Goal: Task Accomplishment & Management: Use online tool/utility

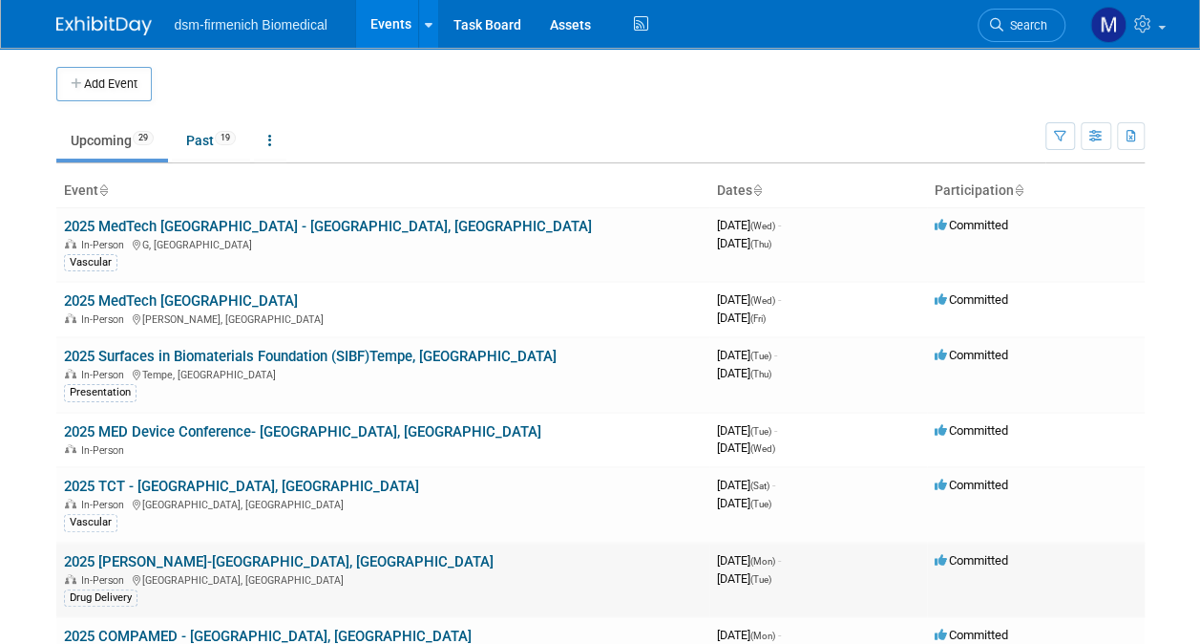
click at [132, 560] on link "2025 [PERSON_NAME]-[GEOGRAPHIC_DATA], [GEOGRAPHIC_DATA]" at bounding box center [279, 561] width 430 height 17
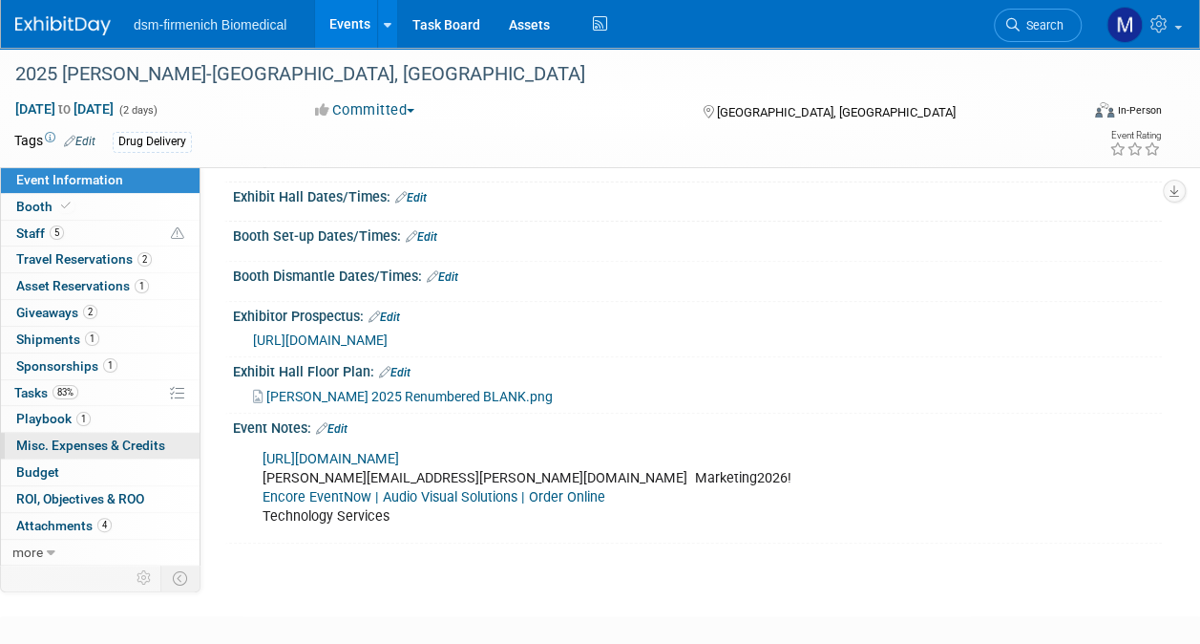
scroll to position [286, 0]
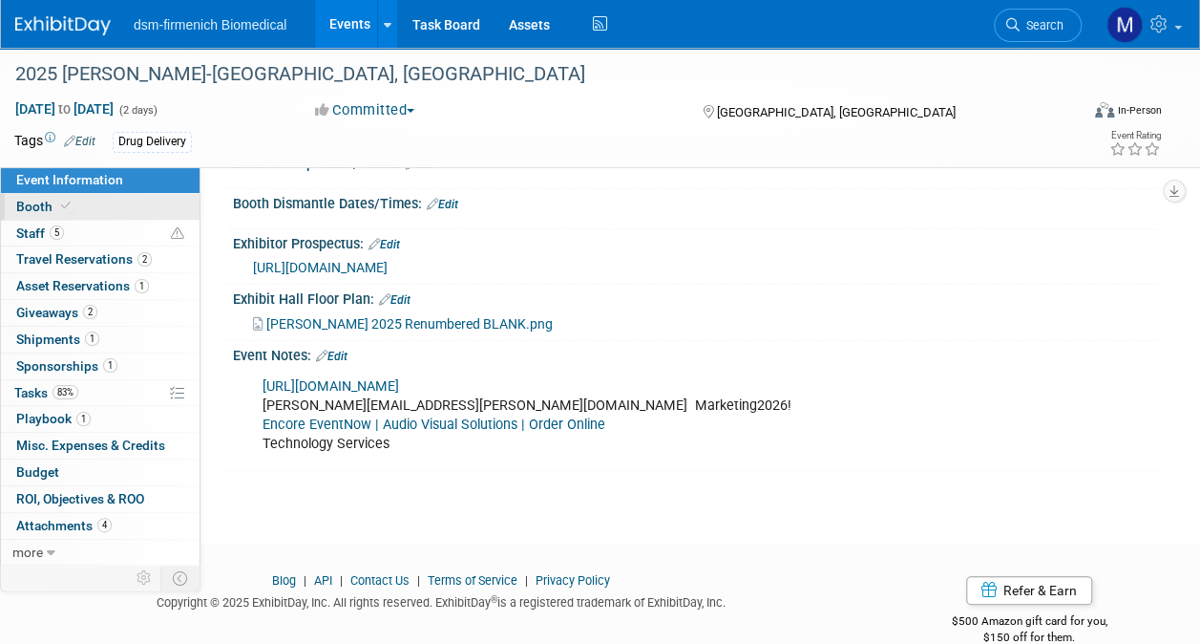
click at [50, 214] on link "Booth" at bounding box center [100, 207] width 199 height 26
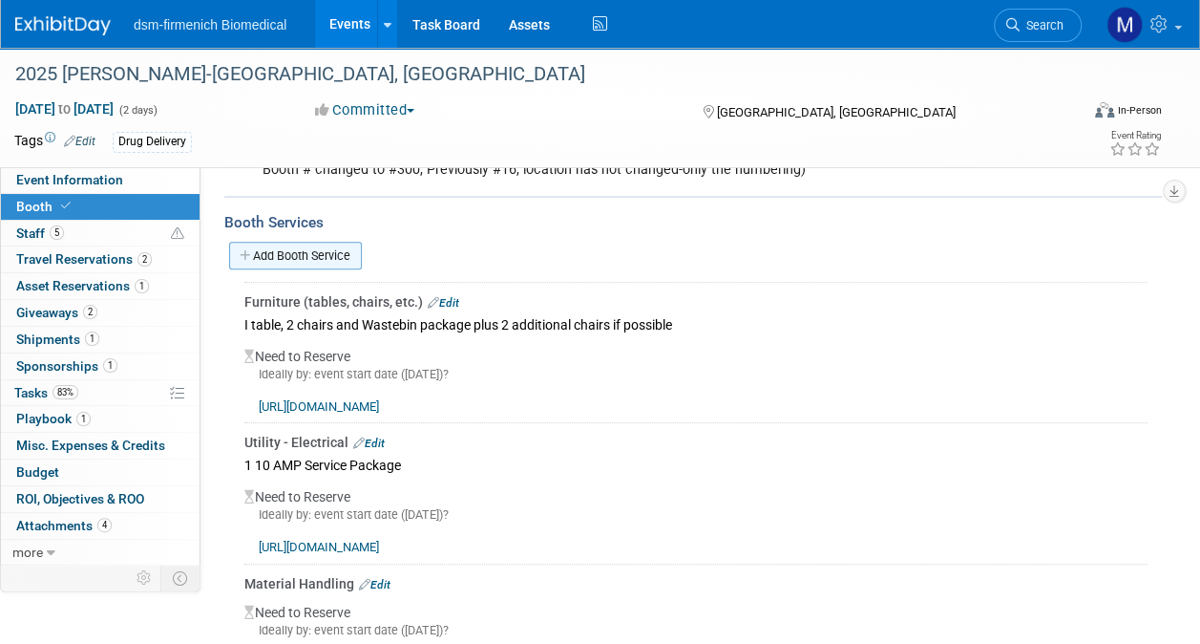
click at [273, 246] on link "Add Booth Service" at bounding box center [295, 256] width 133 height 28
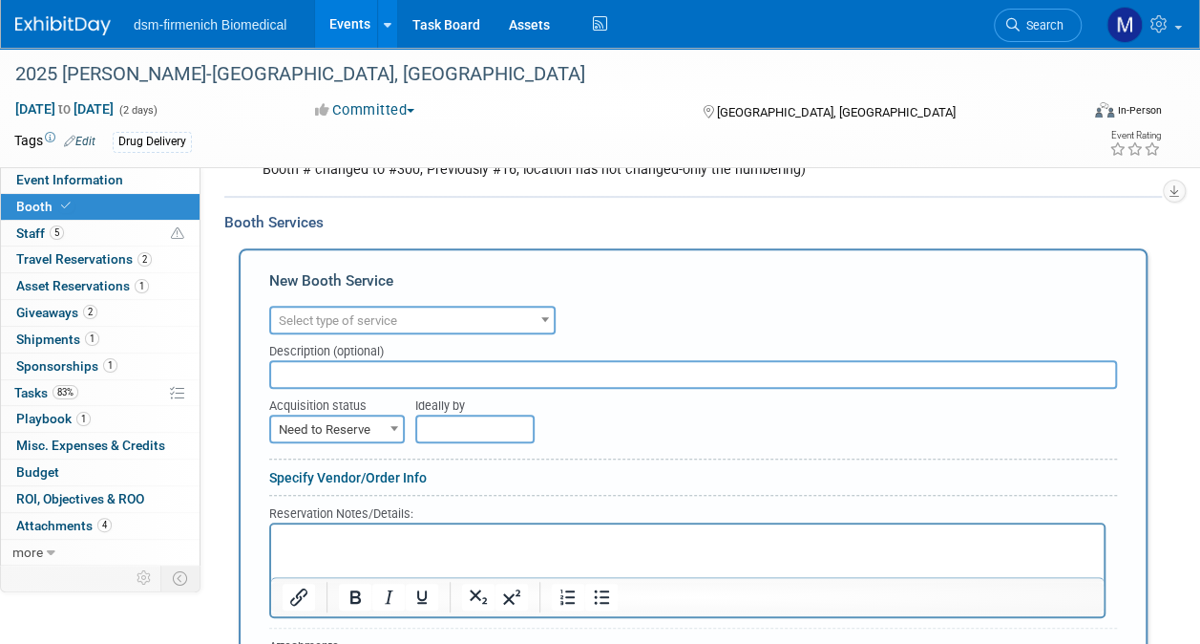
scroll to position [0, 0]
click at [306, 544] on p "Rich Text Area. Press ALT-0 for help." at bounding box center [688, 540] width 811 height 18
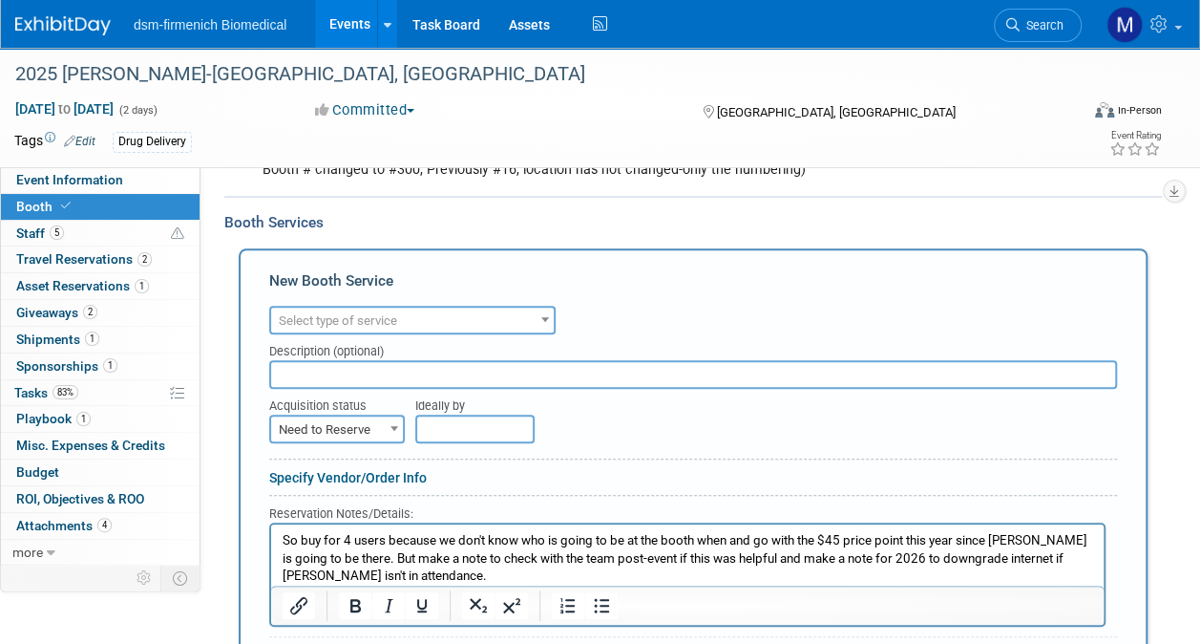
click at [328, 314] on span "Select type of service" at bounding box center [338, 320] width 118 height 14
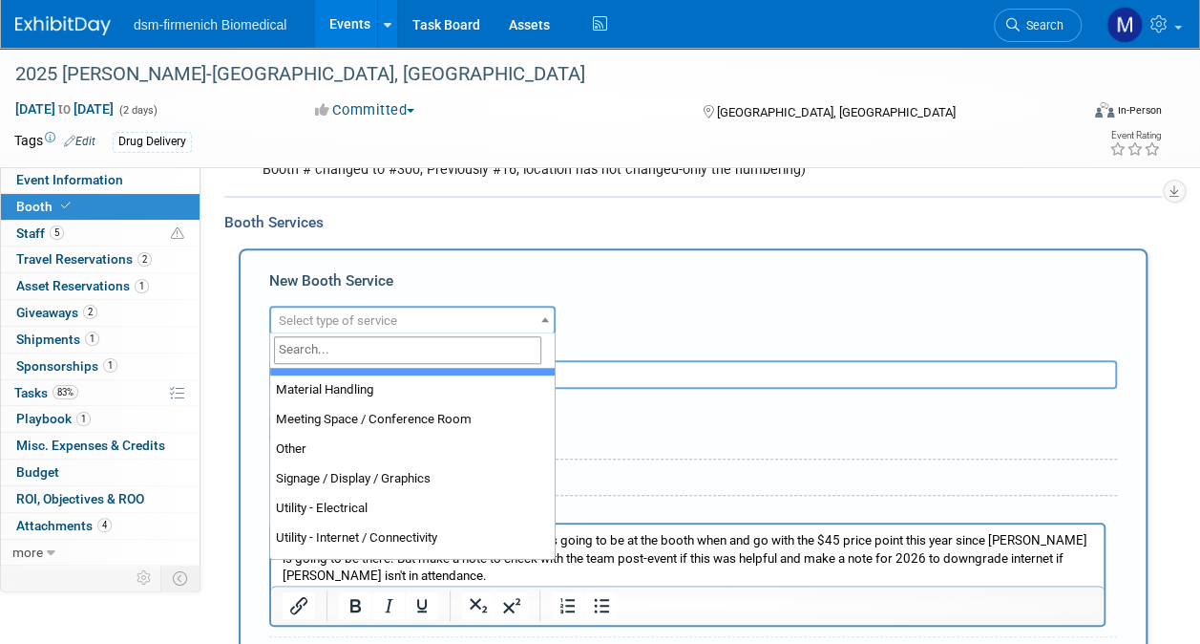
scroll to position [477, 0]
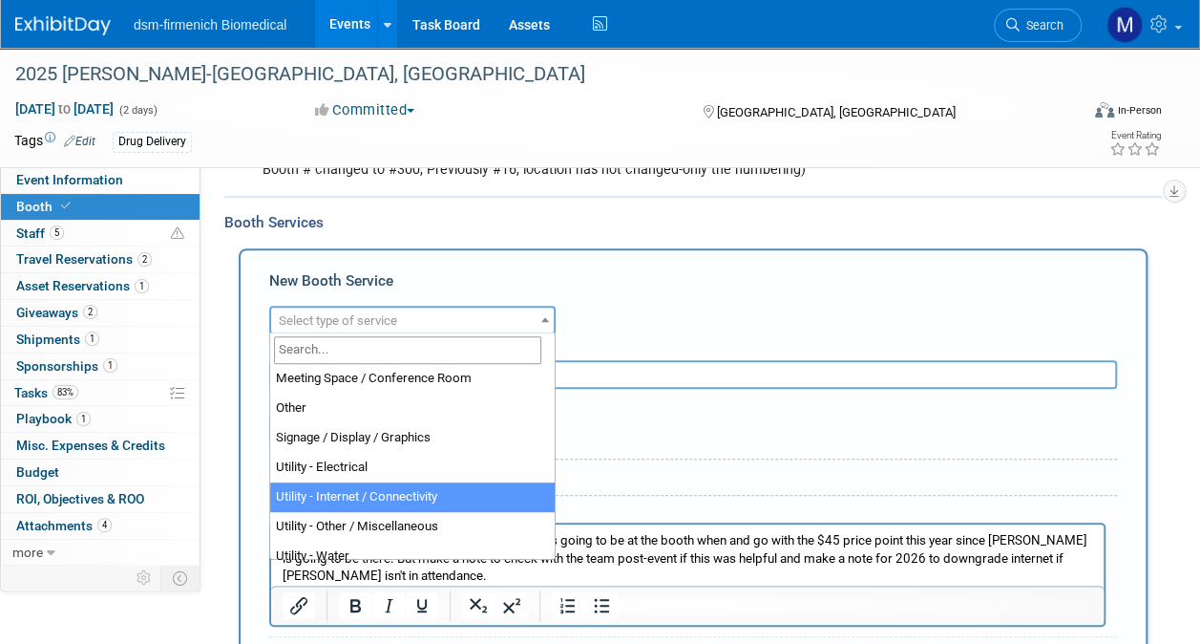
select select "18"
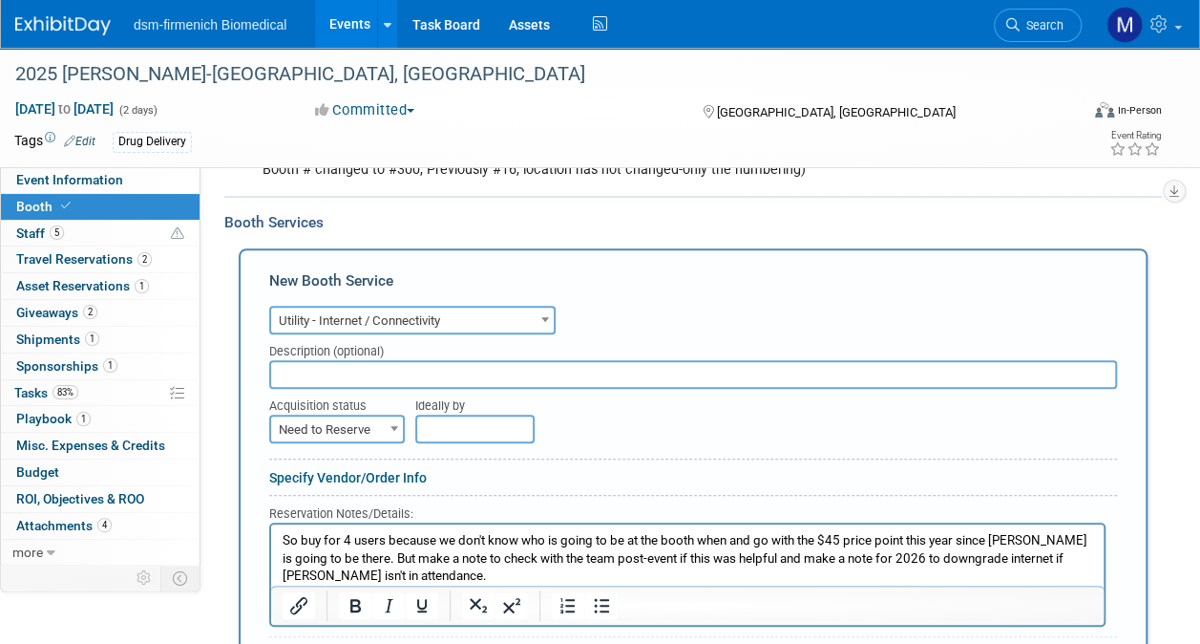
scroll to position [382, 0]
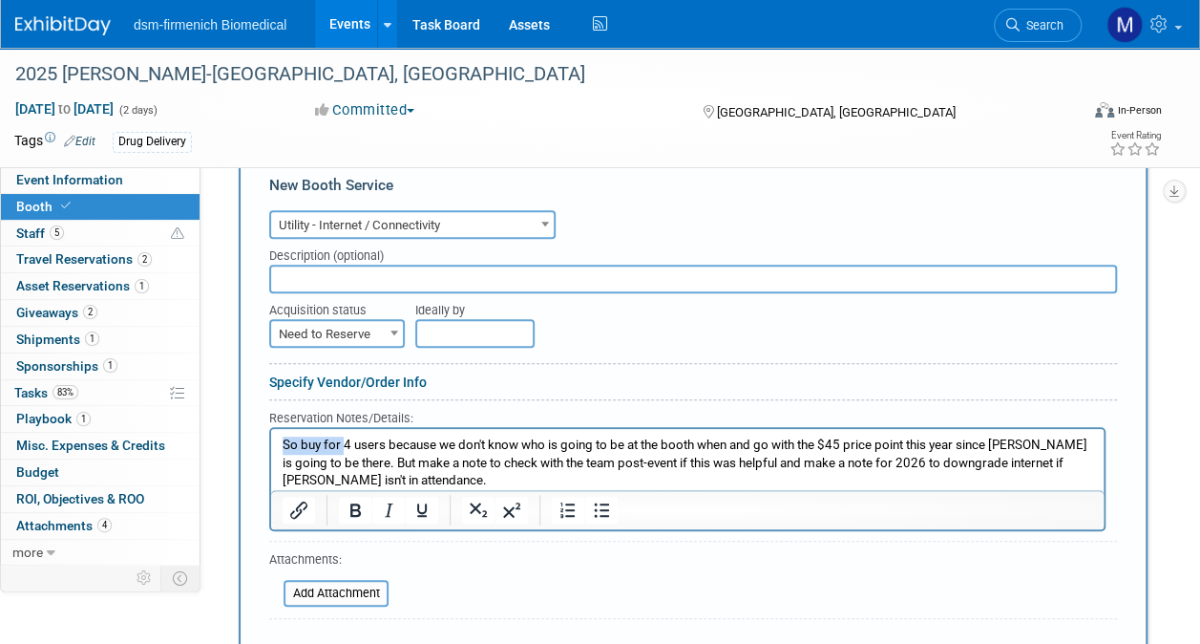
drag, startPoint x: 342, startPoint y: 441, endPoint x: 153, endPoint y: 431, distance: 189.3
click at [271, 431] on html "So buy for 4 users because we don't know who is going to be at the booth when a…" at bounding box center [687, 458] width 833 height 61
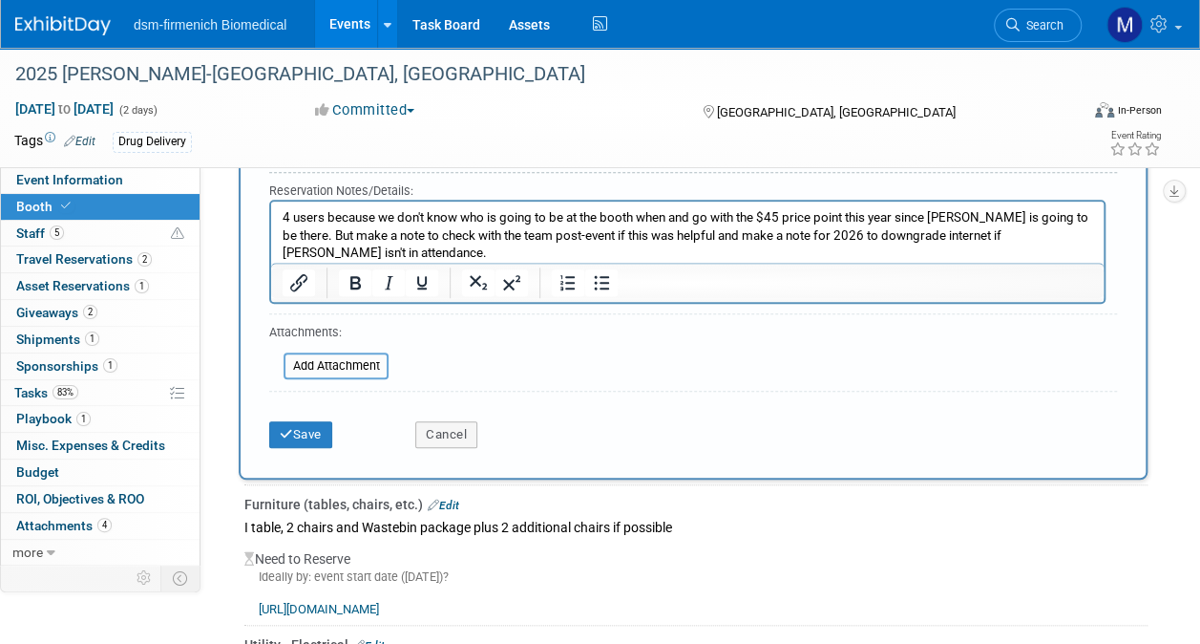
scroll to position [668, 0]
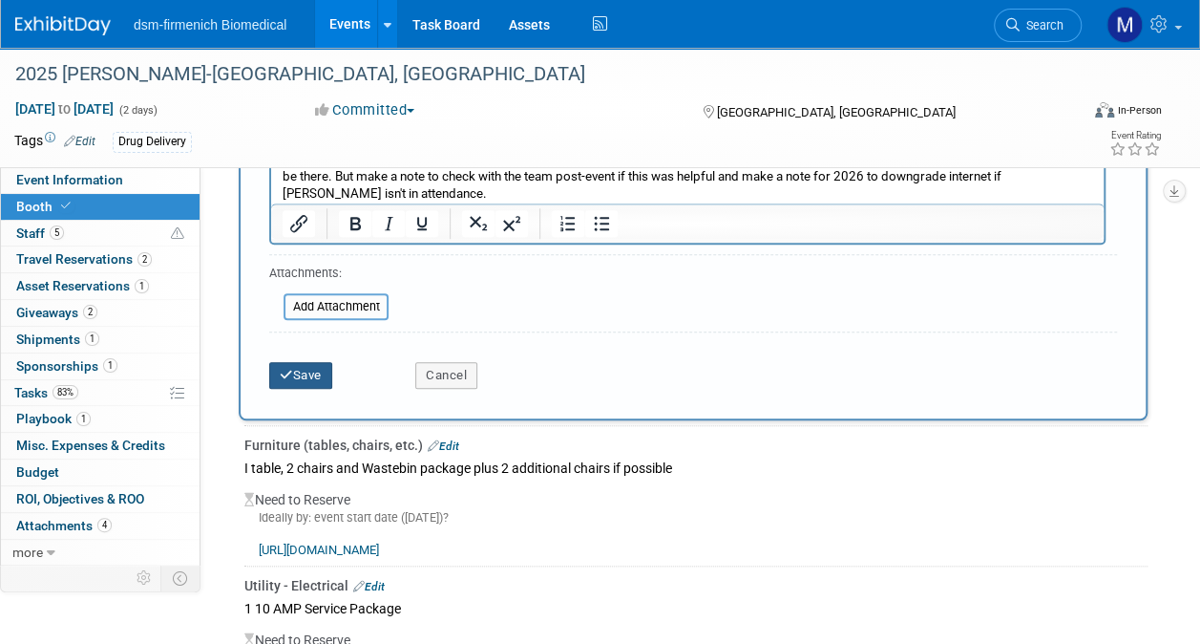
click at [281, 370] on icon "submit" at bounding box center [286, 375] width 13 height 12
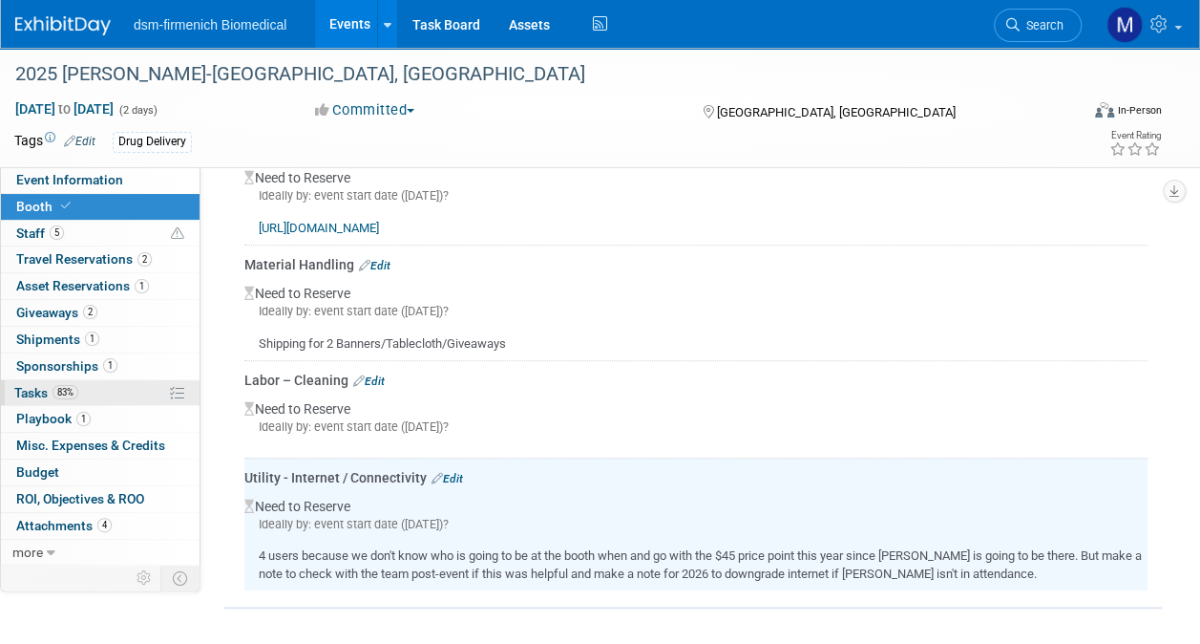
scroll to position [486, 0]
